Goal: Information Seeking & Learning: Learn about a topic

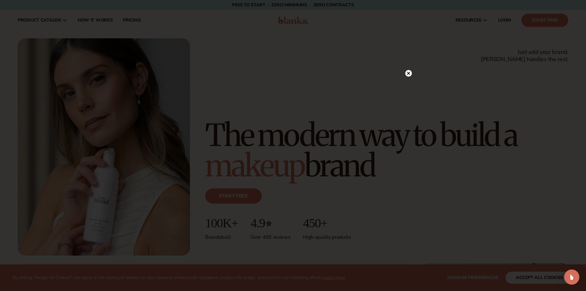
click at [406, 75] on circle at bounding box center [408, 73] width 7 height 7
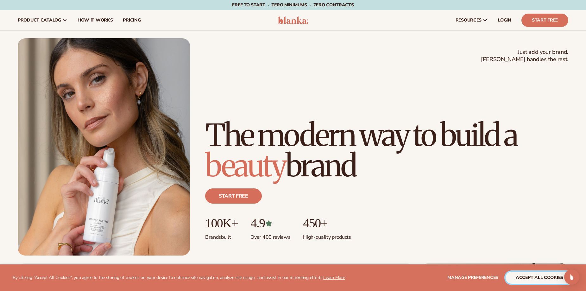
click at [550, 277] on button "accept all cookies" at bounding box center [539, 277] width 68 height 12
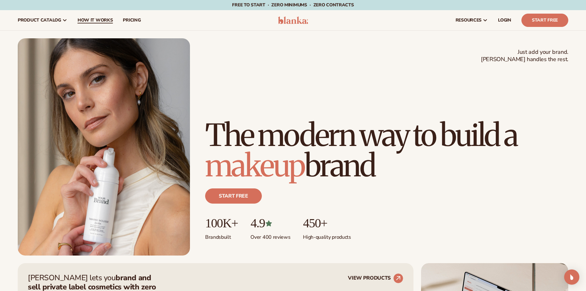
click at [99, 21] on span "How It Works" at bounding box center [94, 20] width 35 height 5
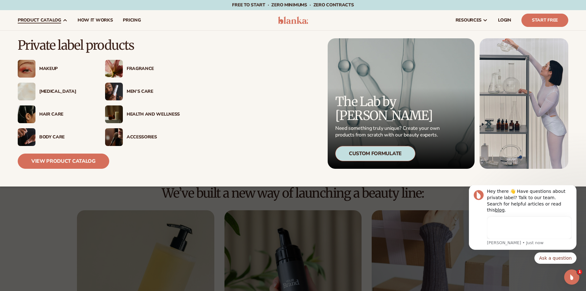
click at [139, 135] on div "Accessories" at bounding box center [153, 136] width 53 height 5
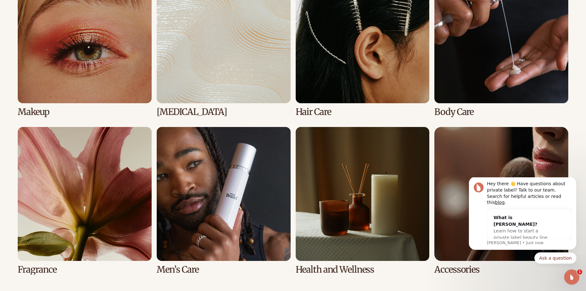
scroll to position [507, 0]
click at [363, 57] on link "3 / 8" at bounding box center [362, 42] width 134 height 147
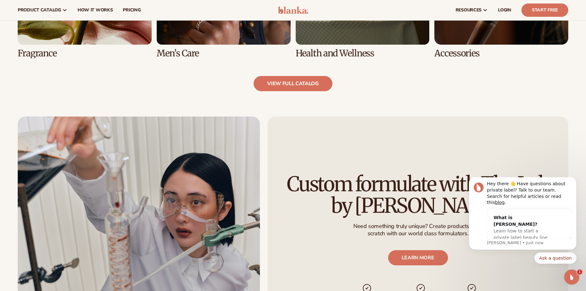
scroll to position [730, 0]
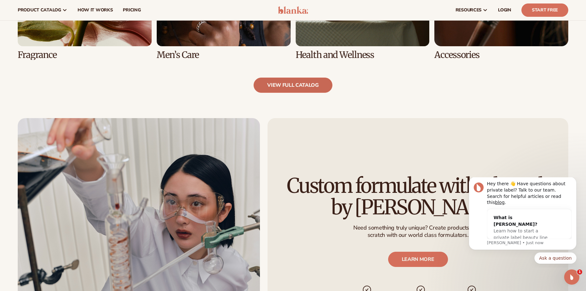
click at [310, 88] on link "view full catalog" at bounding box center [292, 84] width 79 height 15
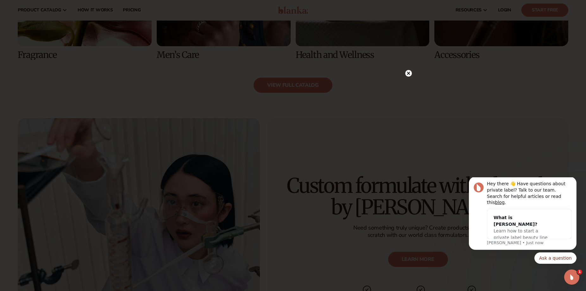
click at [407, 73] on icon at bounding box center [407, 73] width 3 height 3
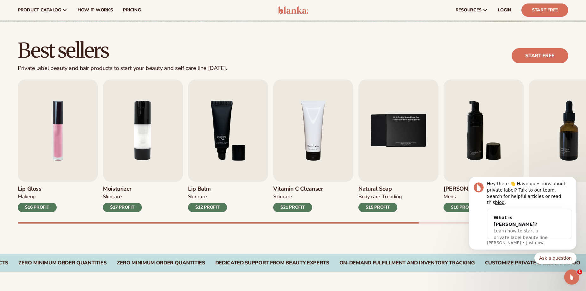
scroll to position [0, 0]
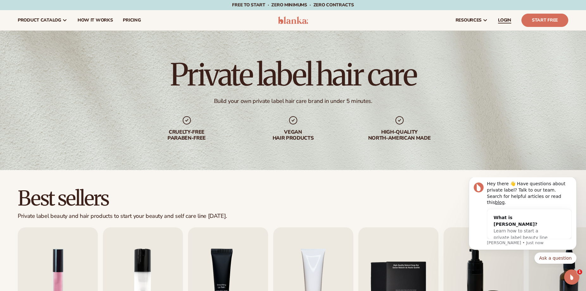
click at [506, 19] on span "LOGIN" at bounding box center [504, 20] width 13 height 5
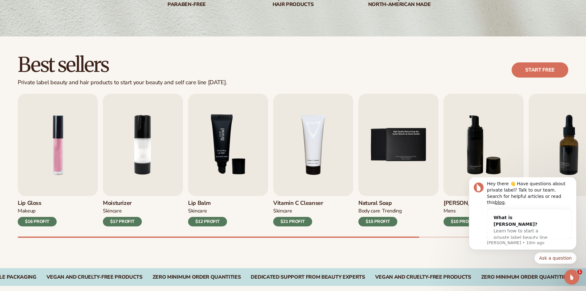
scroll to position [134, 0]
click at [573, 180] on icon "Dismiss notification" at bounding box center [574, 178] width 3 height 3
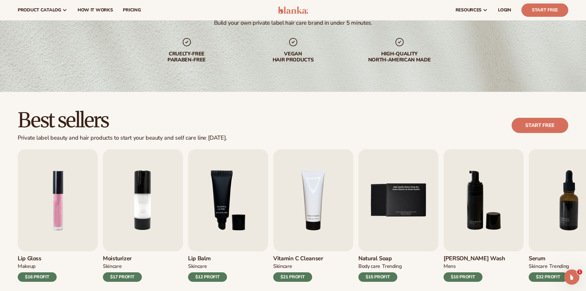
scroll to position [0, 0]
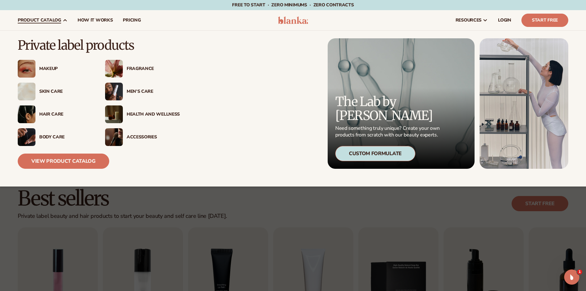
click at [63, 20] on icon at bounding box center [64, 20] width 5 height 5
click at [67, 156] on link "View Product Catalog" at bounding box center [63, 160] width 91 height 15
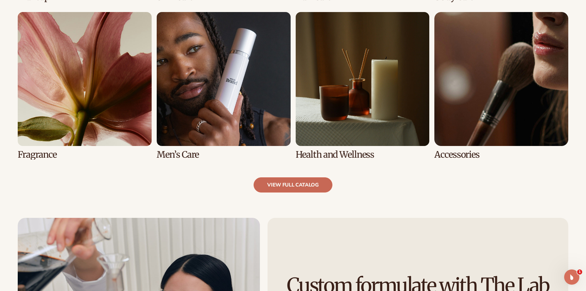
click at [294, 187] on link "view full catalog" at bounding box center [292, 184] width 79 height 15
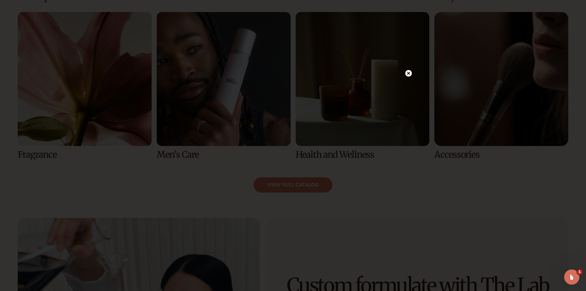
click at [407, 72] on circle at bounding box center [408, 73] width 7 height 7
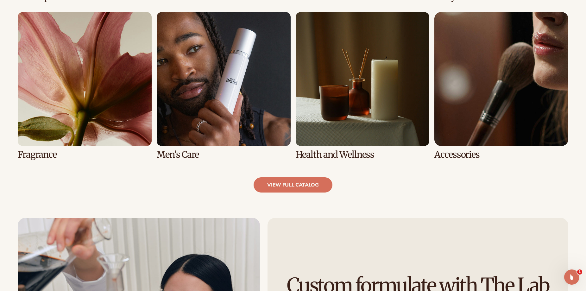
click at [339, 180] on div "view full catalog" at bounding box center [293, 184] width 550 height 15
